Goal: Navigation & Orientation: Go to known website

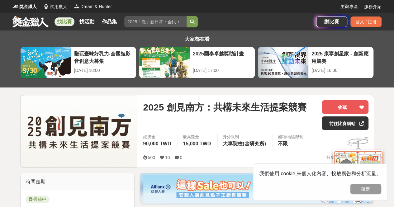
click at [196, 135] on span "最高獎金" at bounding box center [198, 137] width 30 height 6
click at [333, 122] on link "前往比賽網站" at bounding box center [345, 123] width 47 height 14
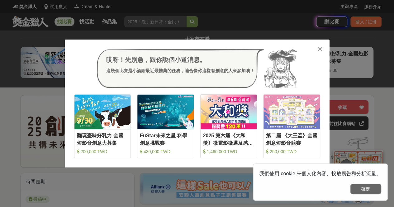
click at [367, 190] on button "確定" at bounding box center [365, 189] width 31 height 11
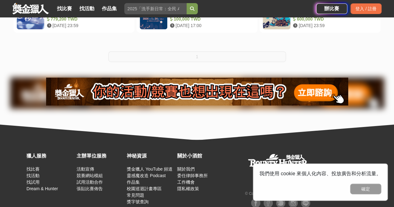
scroll to position [181, 0]
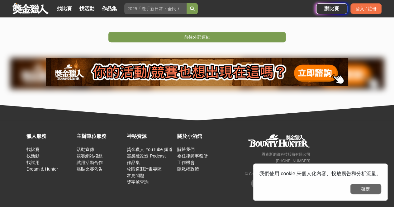
click at [354, 189] on button "確定" at bounding box center [365, 189] width 31 height 11
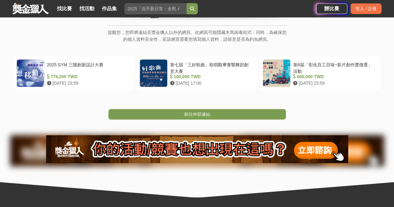
scroll to position [100, 0]
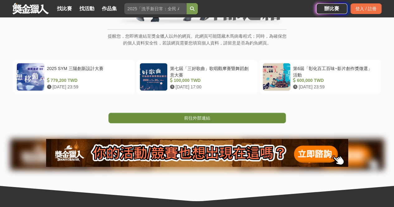
click at [201, 116] on span "前往外部連結" at bounding box center [197, 118] width 26 height 5
